Goal: Information Seeking & Learning: Learn about a topic

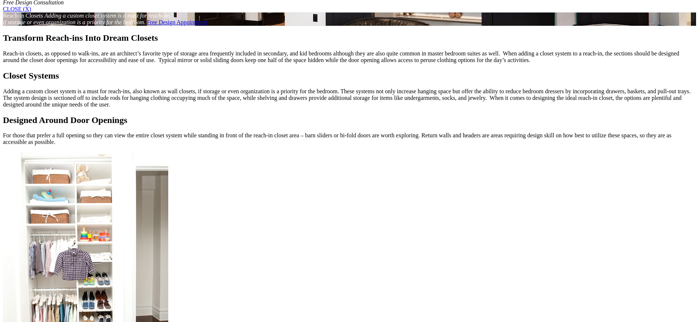
scroll to position [450, 0]
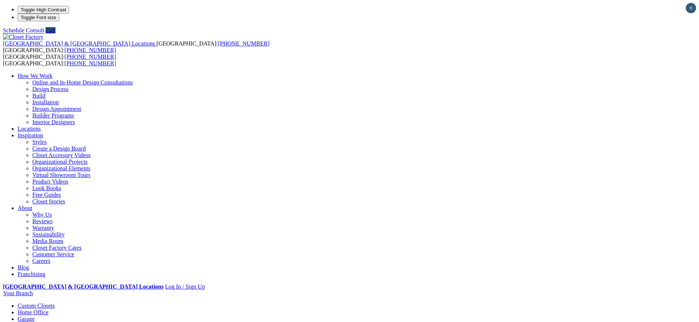
click at [68, 86] on link "Design Process" at bounding box center [50, 89] width 36 height 6
